Goal: Register for event/course

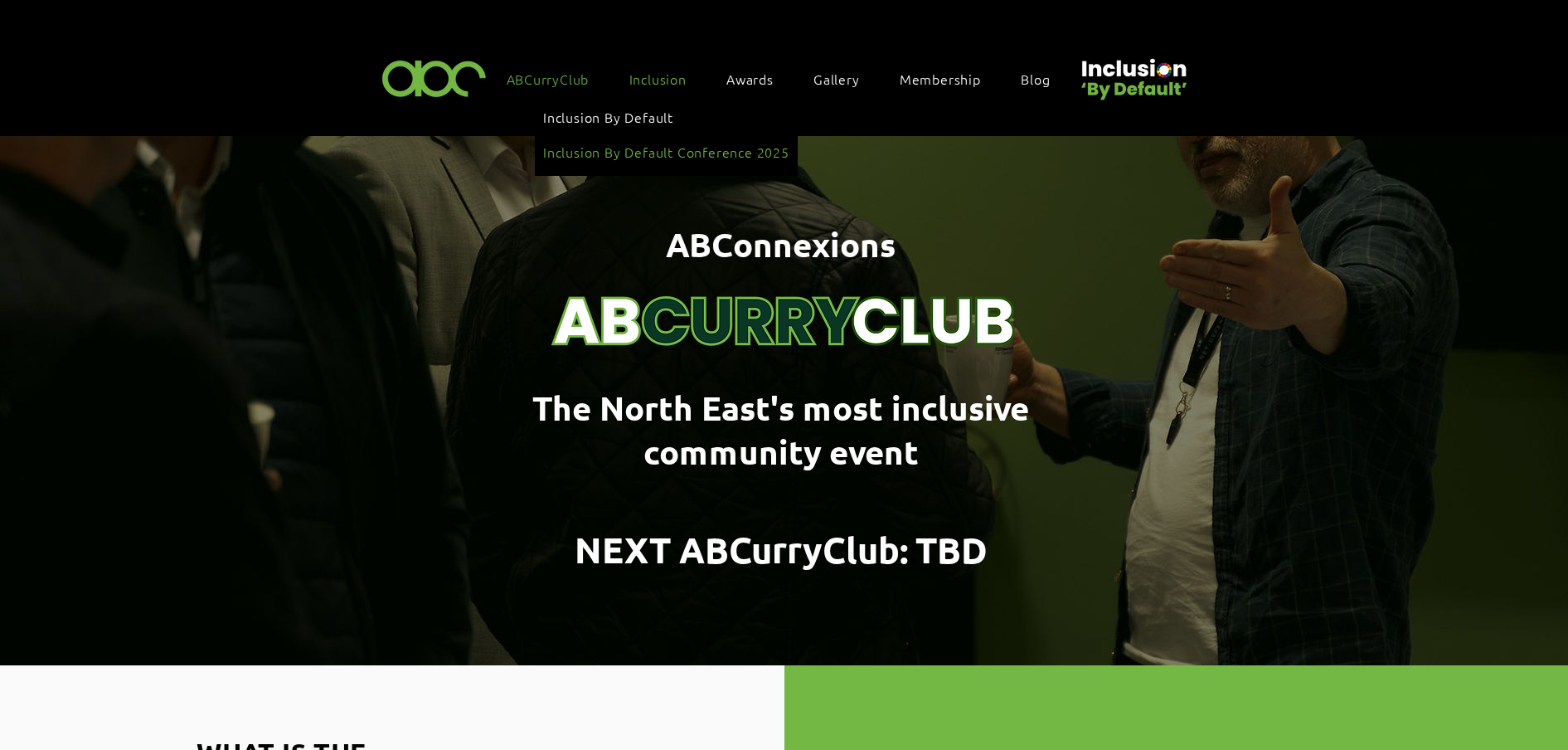
click at [656, 137] on link "Inclusion By Default Conference 2025" at bounding box center [666, 151] width 246 height 31
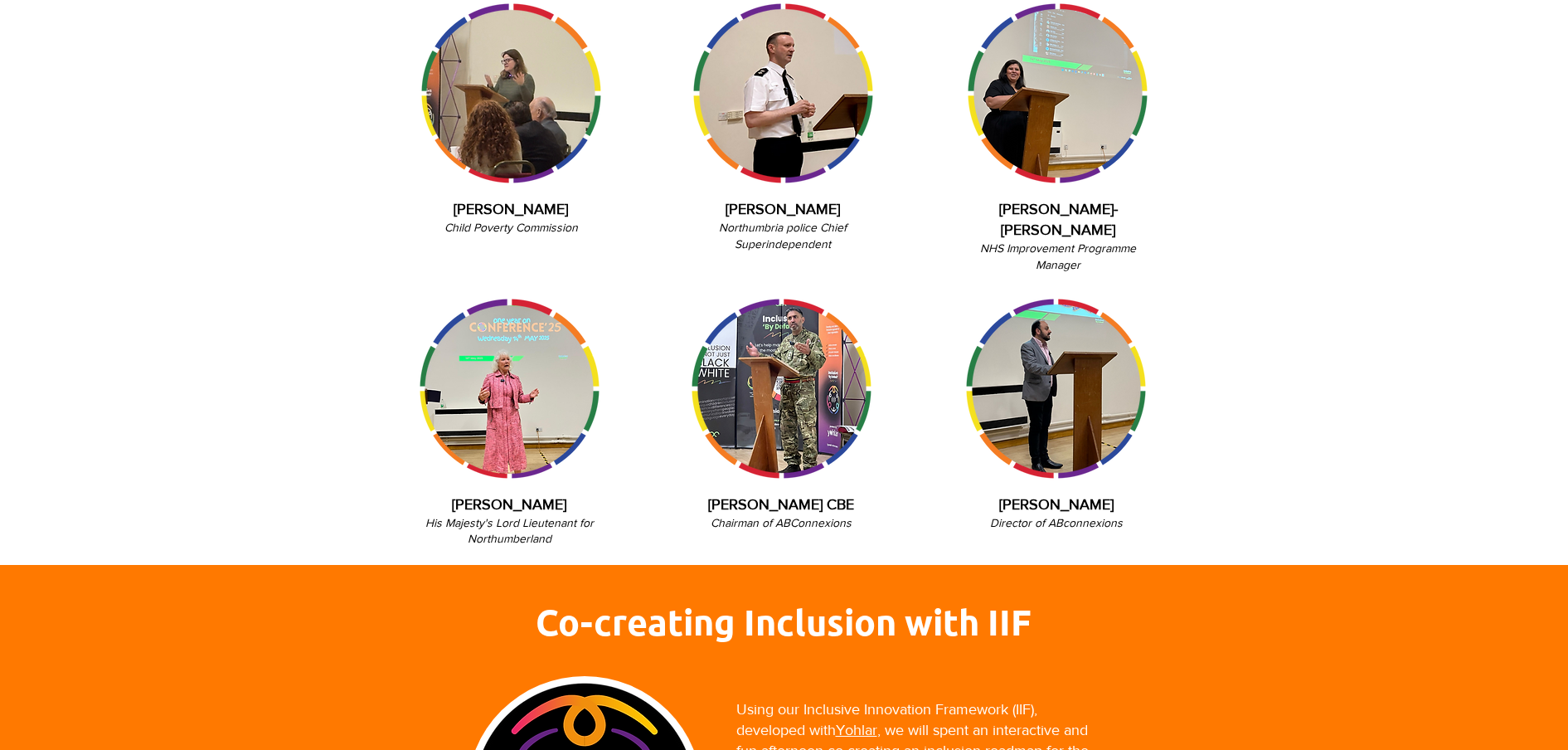
scroll to position [1555, 0]
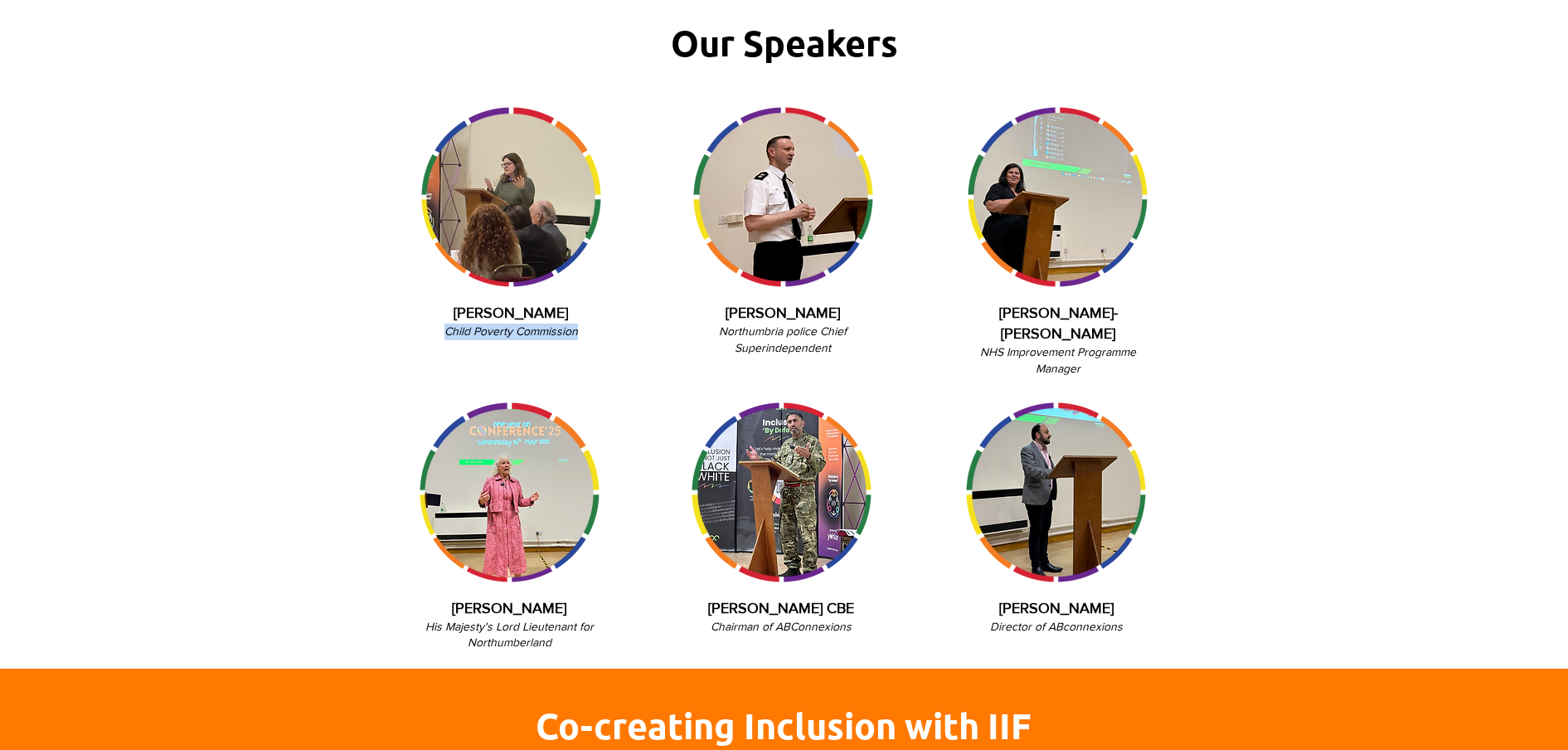
drag, startPoint x: 588, startPoint y: 326, endPoint x: 433, endPoint y: 328, distance: 155.0
click at [433, 328] on p "Child Poverty Commission" at bounding box center [510, 332] width 196 height 17
click at [432, 329] on p "Child Poverty Commission" at bounding box center [510, 332] width 196 height 17
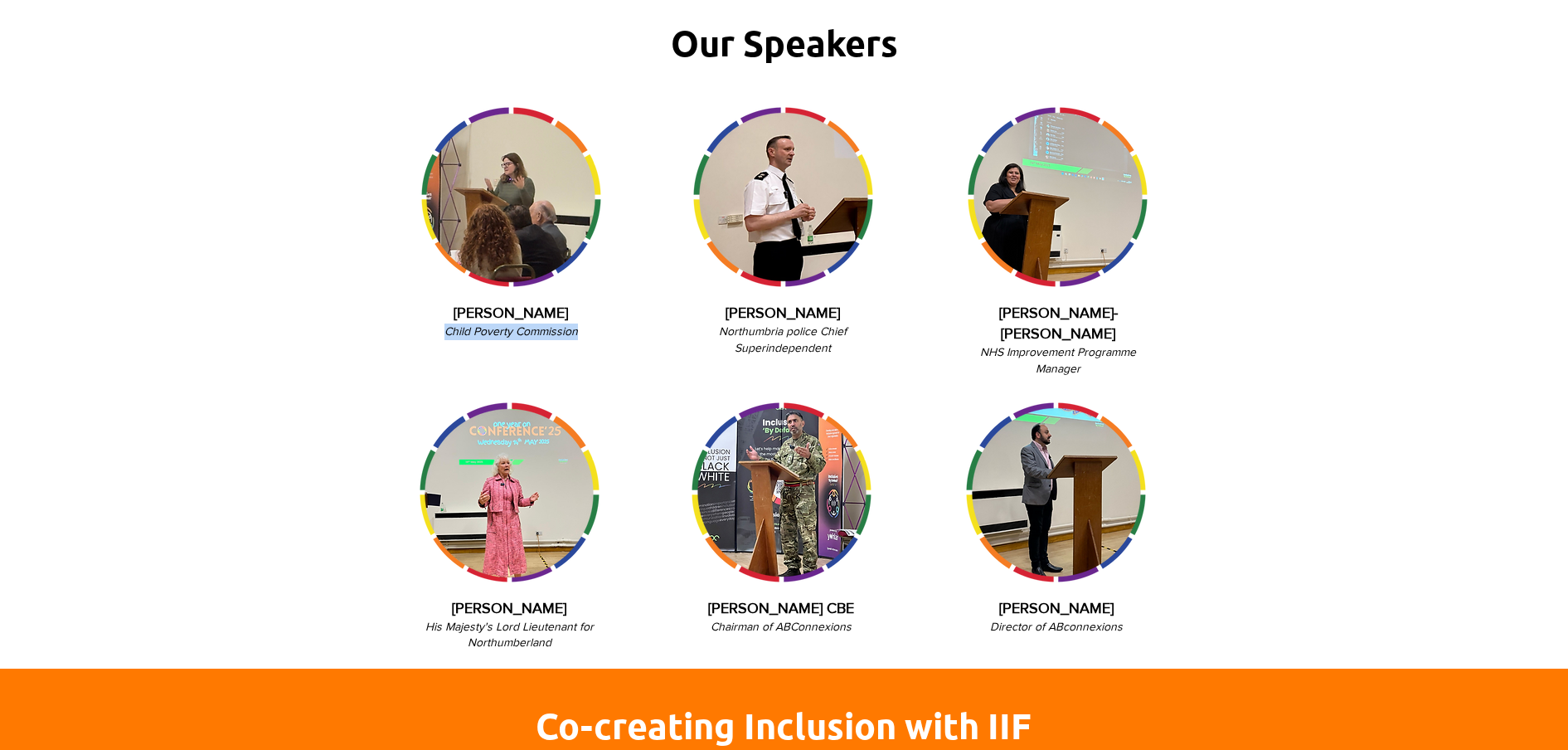
click at [447, 325] on span "Child Poverty Commission" at bounding box center [510, 331] width 133 height 14
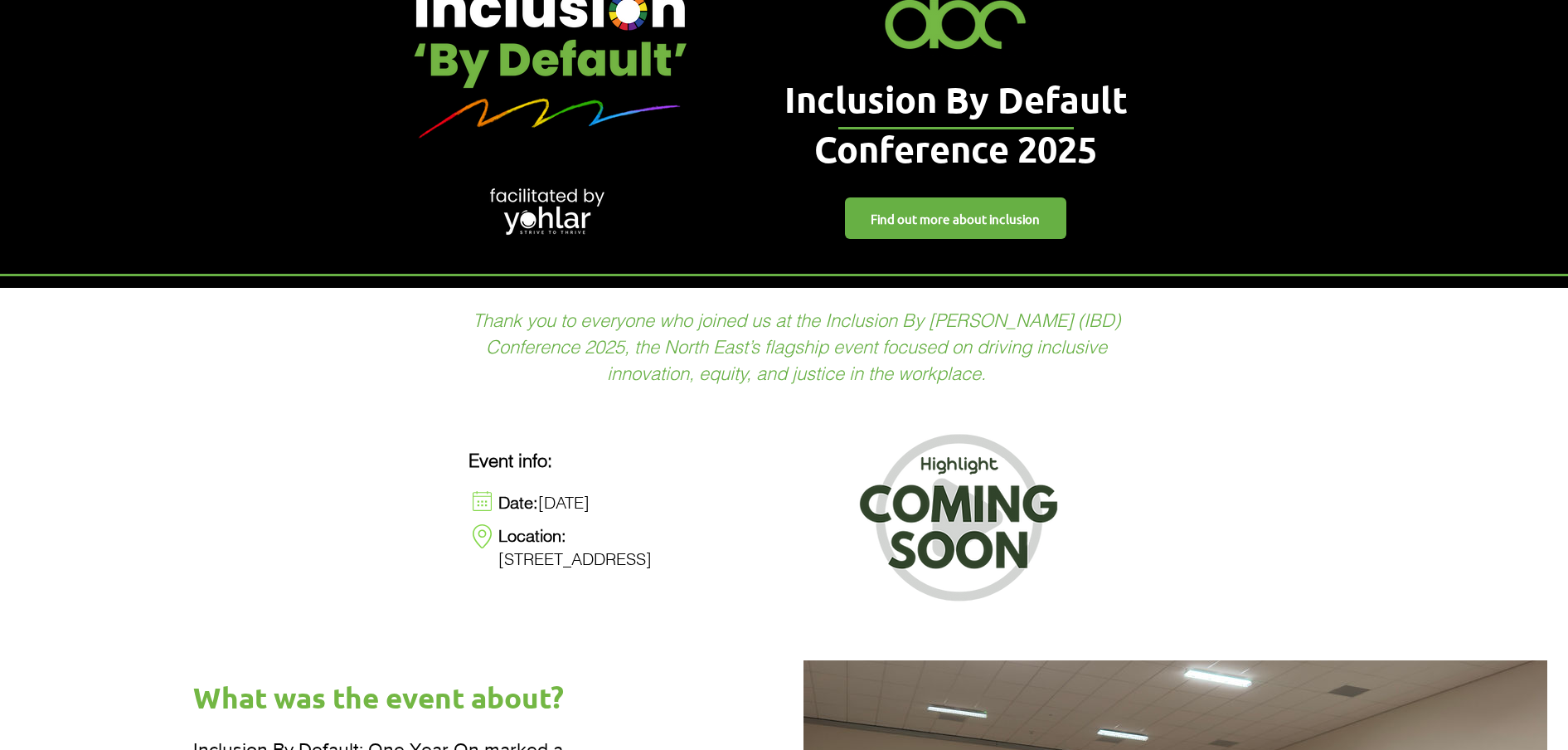
scroll to position [311, 0]
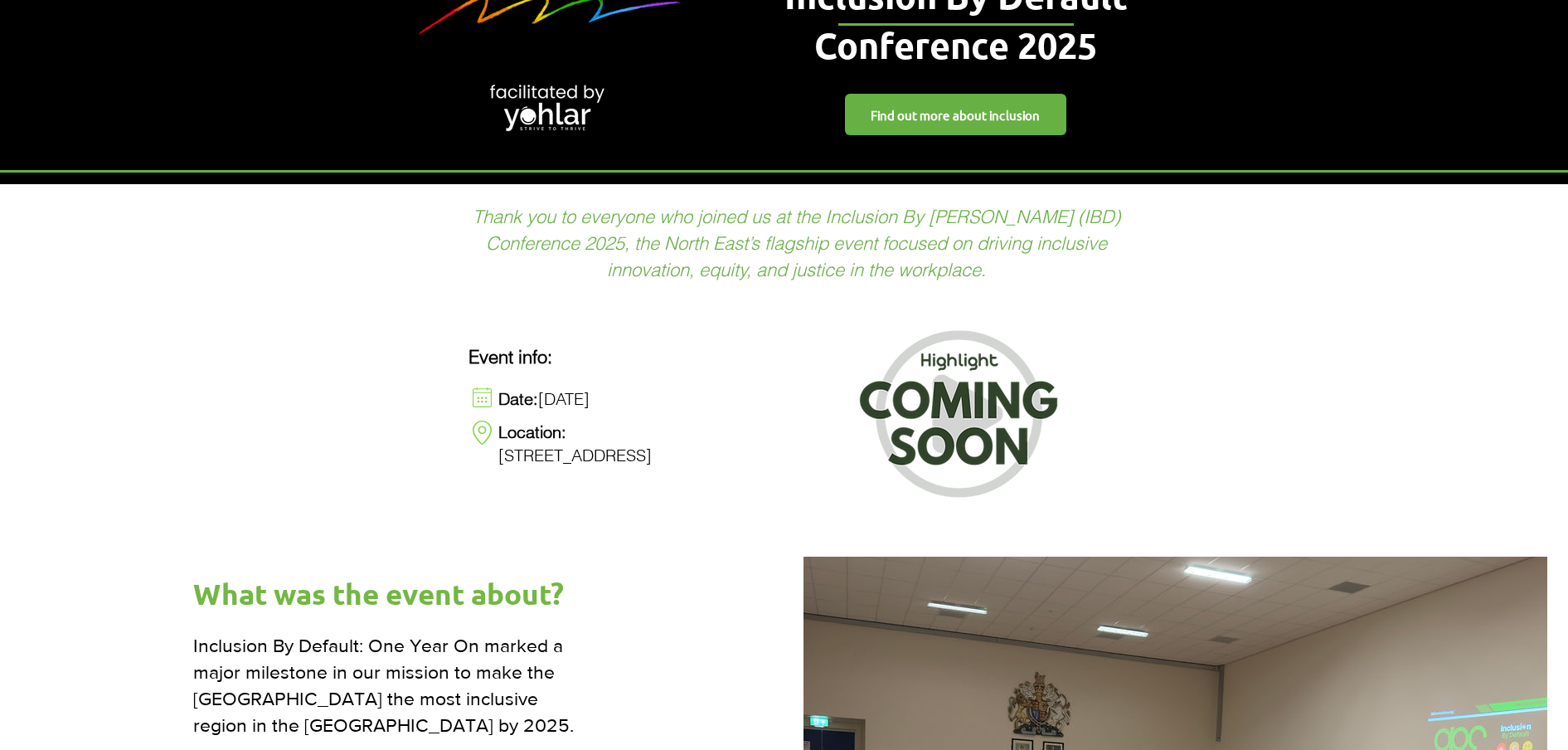
click at [915, 338] on img at bounding box center [961, 416] width 226 height 194
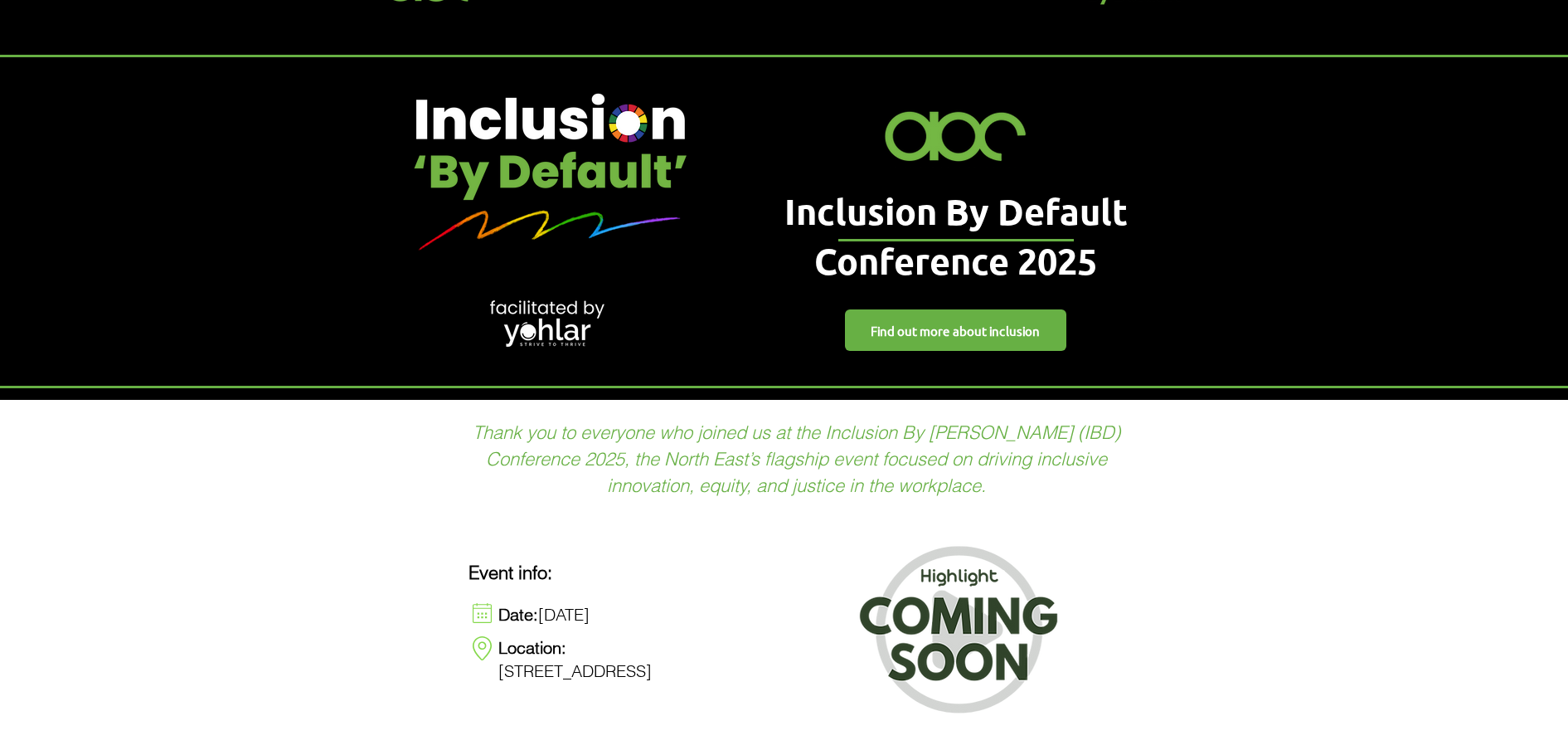
scroll to position [207, 0]
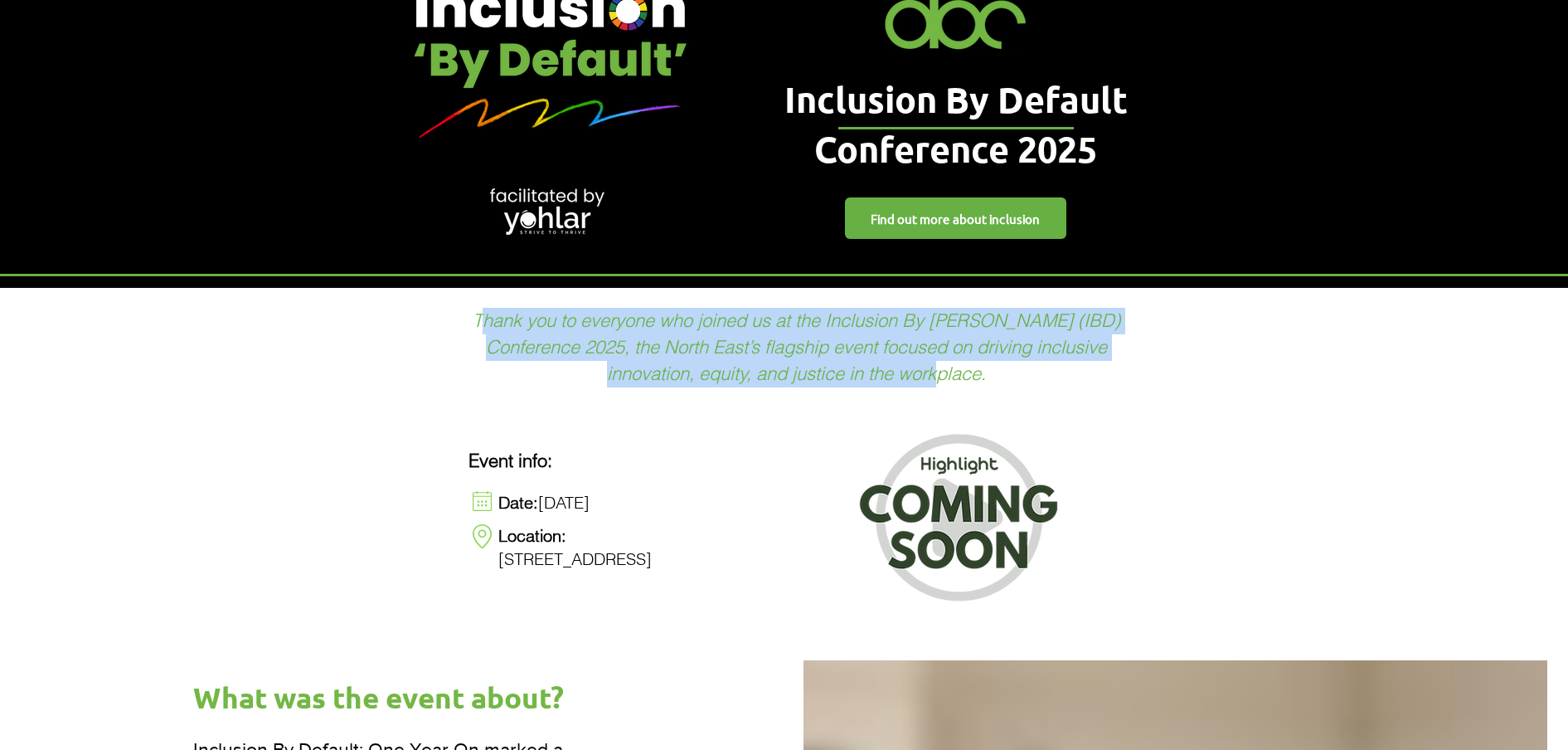
drag, startPoint x: 940, startPoint y: 369, endPoint x: 468, endPoint y: 321, distance: 474.4
click at [468, 321] on p "Thank you to everyone who joined us at the Inclusion By [PERSON_NAME] (IBD) Con…" at bounding box center [796, 347] width 688 height 79
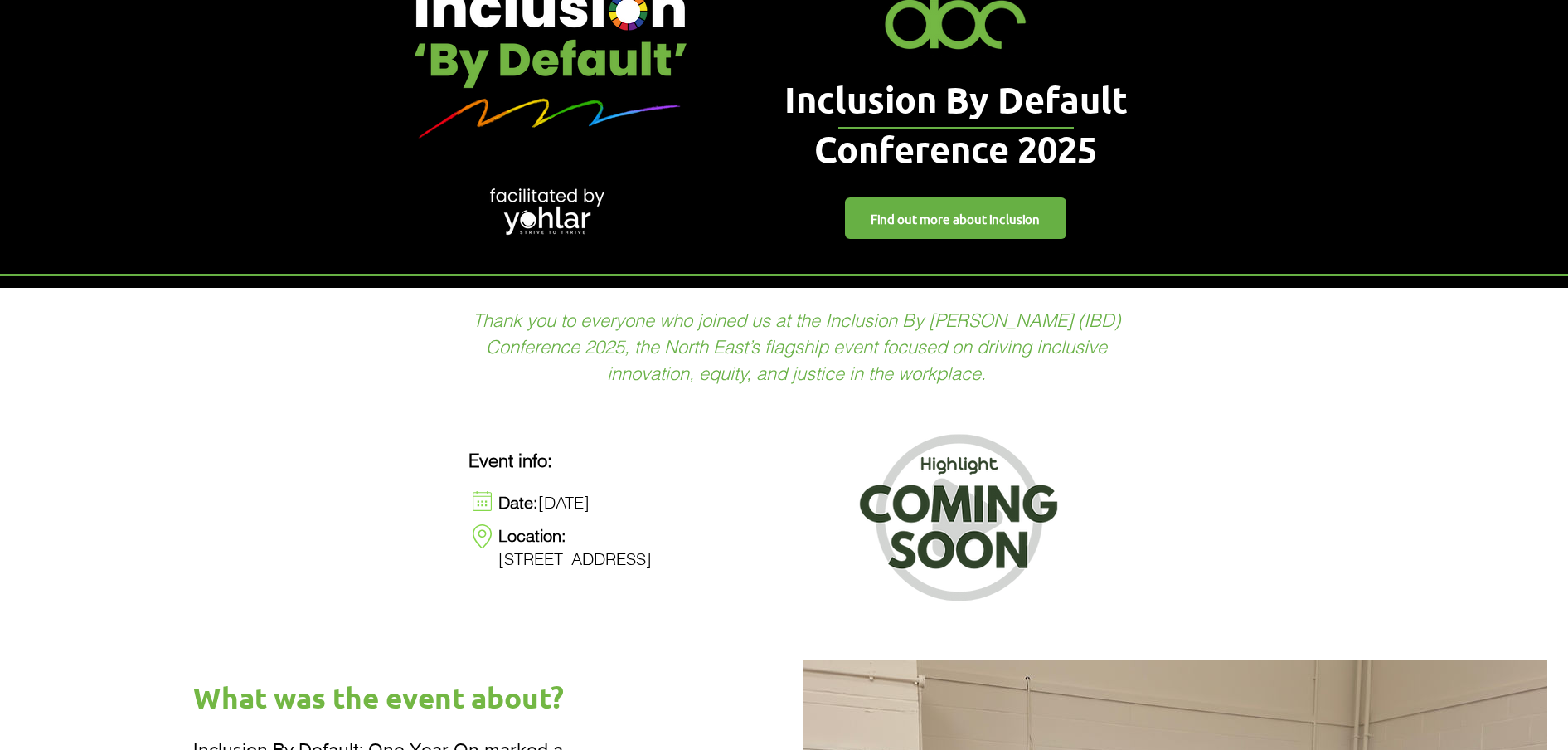
drag, startPoint x: 468, startPoint y: 321, endPoint x: 387, endPoint y: 323, distance: 81.0
click at [387, 323] on div at bounding box center [784, 474] width 1568 height 373
